Goal: Find specific page/section: Find specific page/section

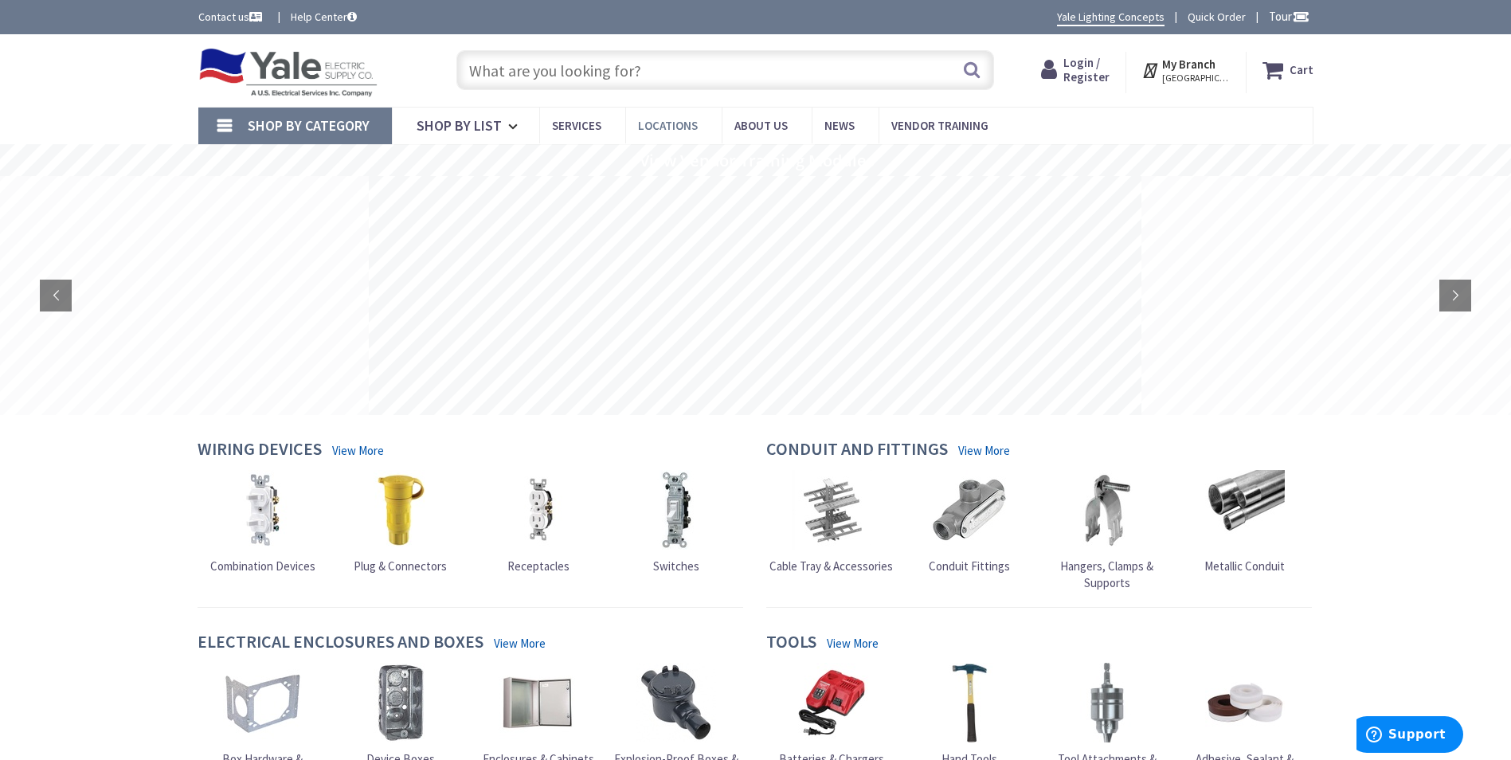
click at [652, 128] on span "Locations" at bounding box center [668, 125] width 60 height 15
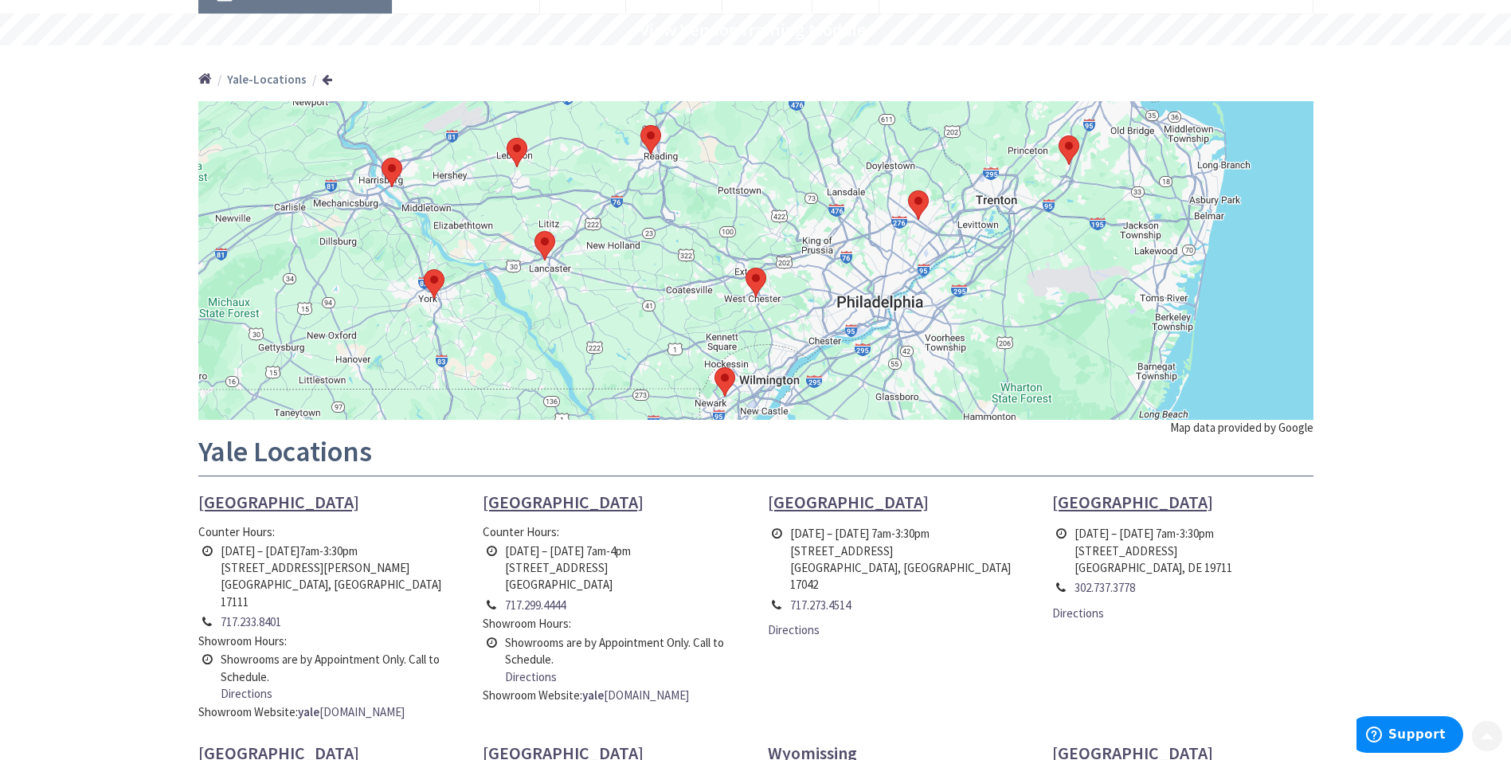
scroll to position [159, 0]
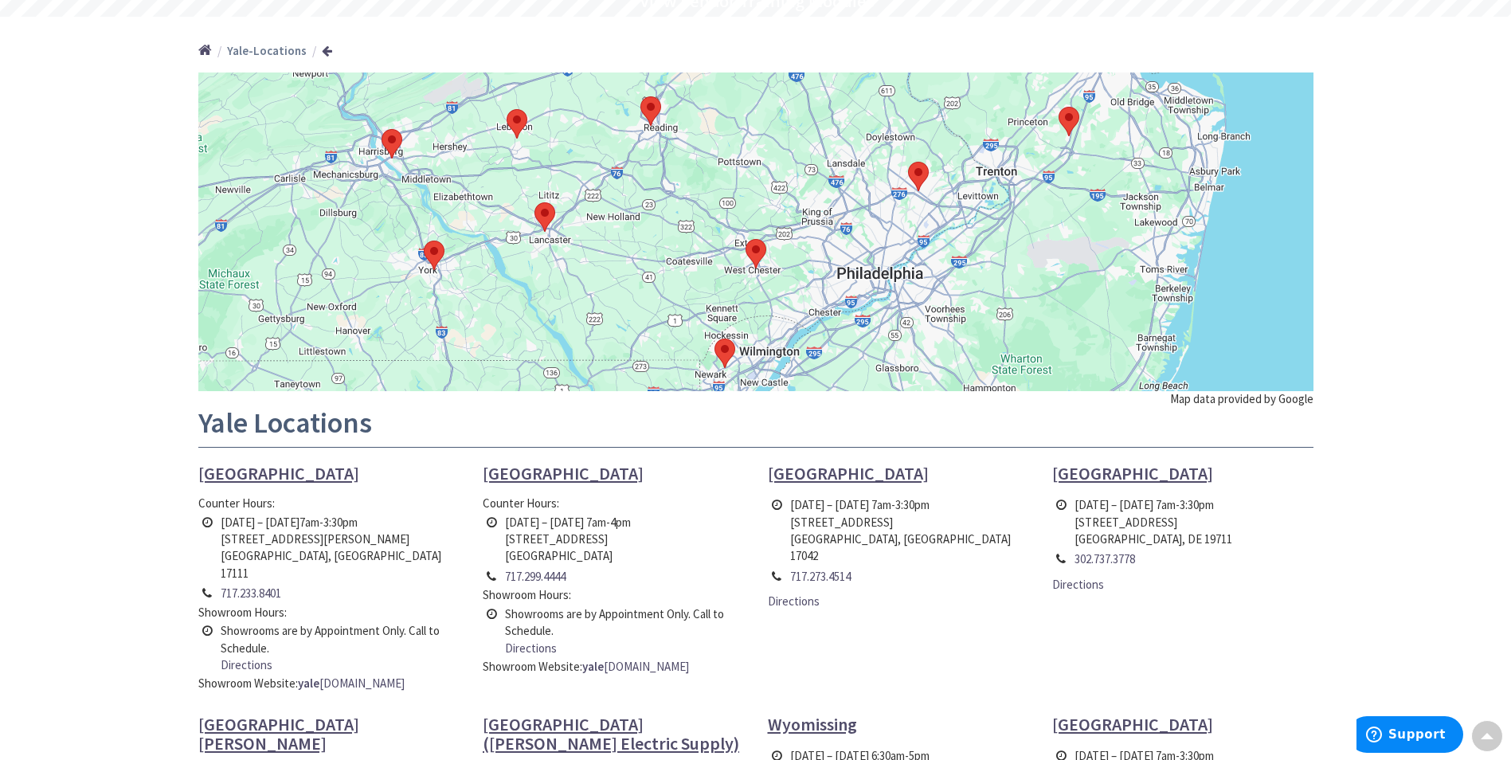
click at [811, 478] on span "[GEOGRAPHIC_DATA]" at bounding box center [848, 473] width 161 height 22
